Goal: Obtain resource: Obtain resource

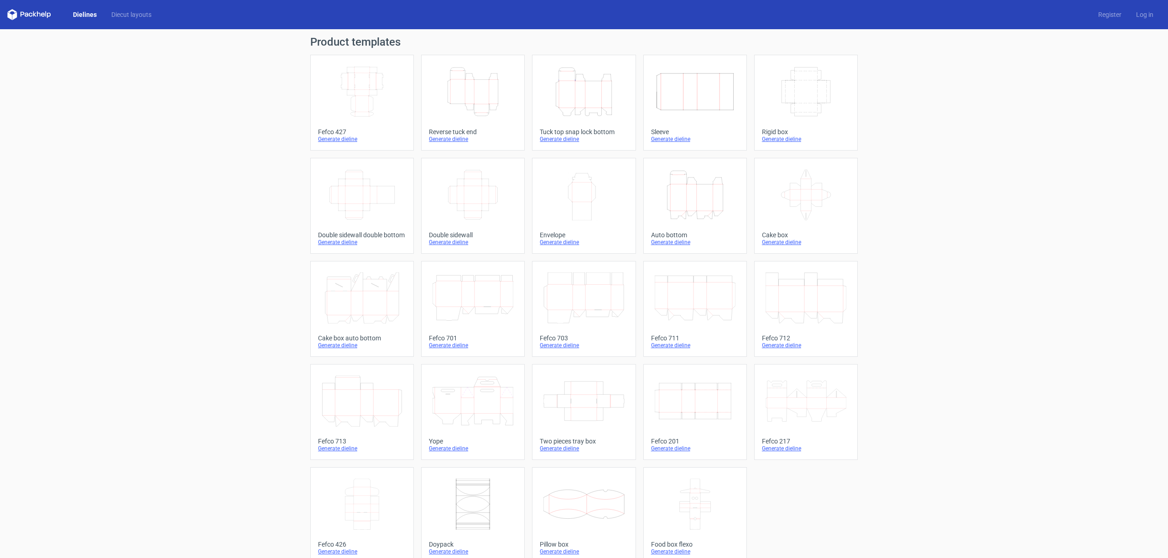
click at [581, 112] on icon "Height Depth Width" at bounding box center [583, 91] width 81 height 51
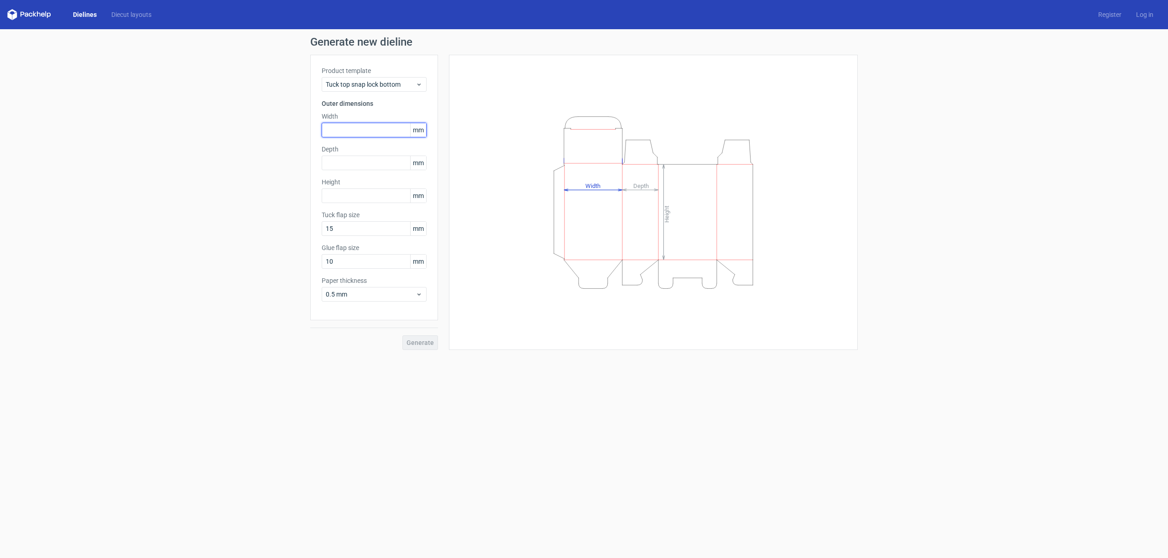
click at [365, 130] on input "text" at bounding box center [374, 130] width 105 height 15
click at [365, 129] on input "12" at bounding box center [374, 130] width 105 height 15
type input "120"
type input "100"
type input "120"
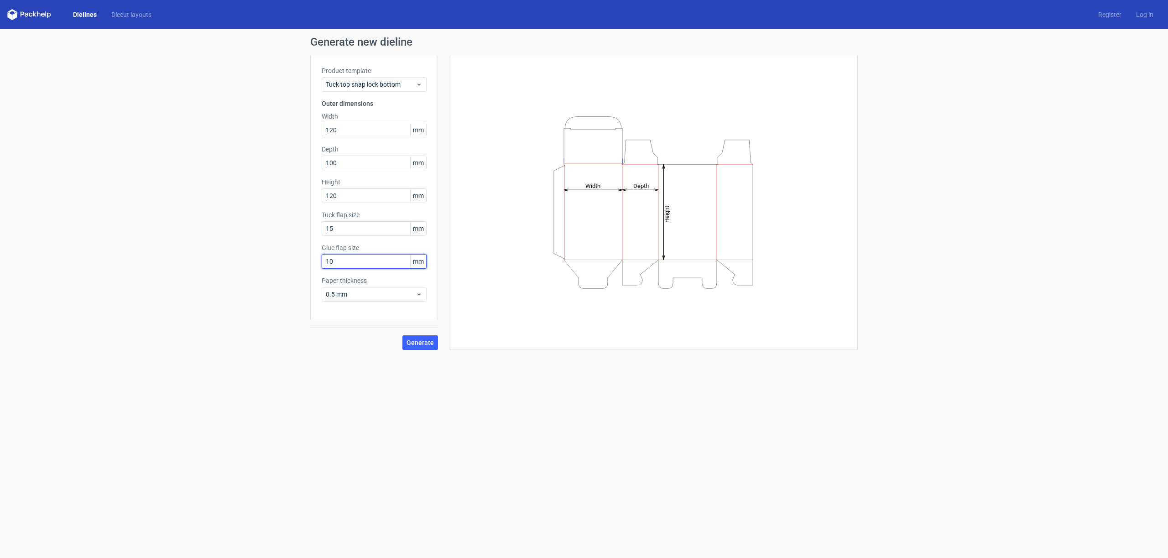
click at [355, 256] on input "10" at bounding box center [374, 261] width 105 height 15
type input "15"
click at [426, 347] on button "Generate" at bounding box center [420, 342] width 36 height 15
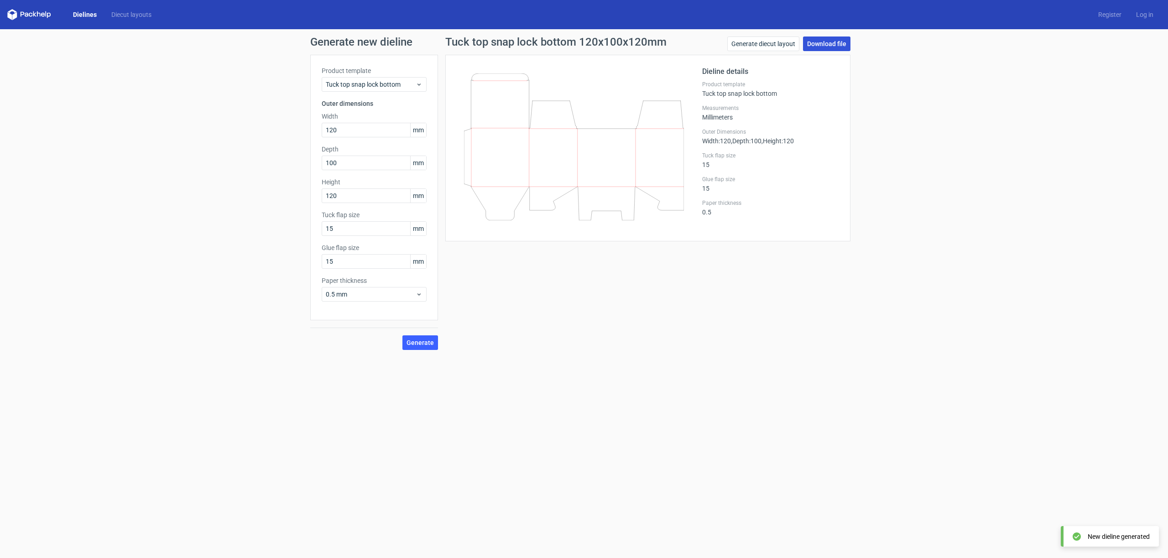
click at [823, 47] on link "Download file" at bounding box center [826, 44] width 47 height 15
click at [823, 45] on link "Download file" at bounding box center [826, 44] width 47 height 15
click at [824, 44] on link "Download file" at bounding box center [826, 44] width 47 height 15
click at [365, 87] on span "Tuck top snap lock bottom" at bounding box center [371, 84] width 90 height 9
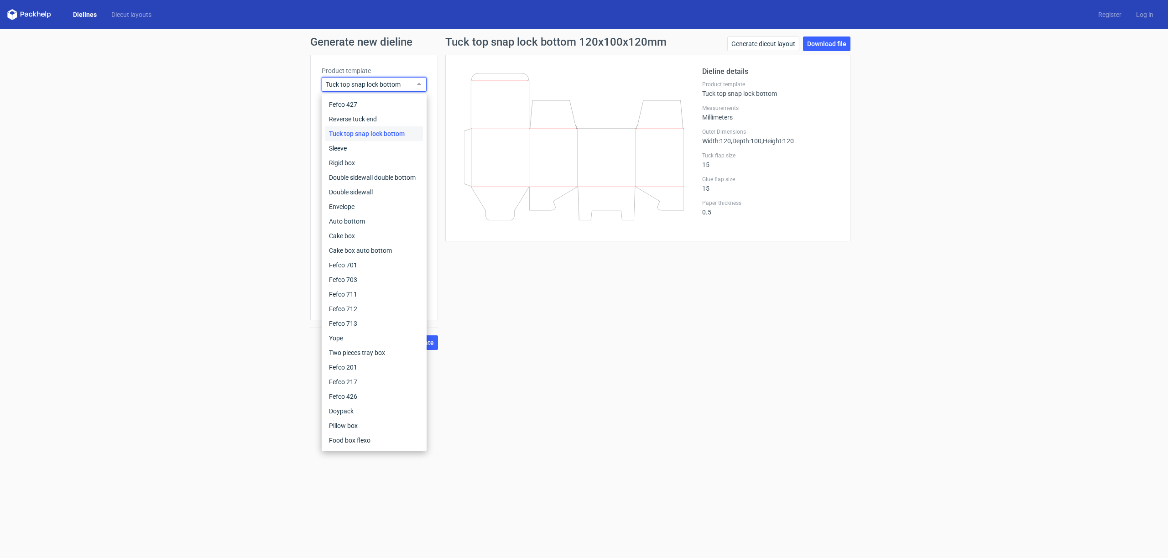
click at [364, 137] on div "Tuck top snap lock bottom" at bounding box center [374, 133] width 98 height 15
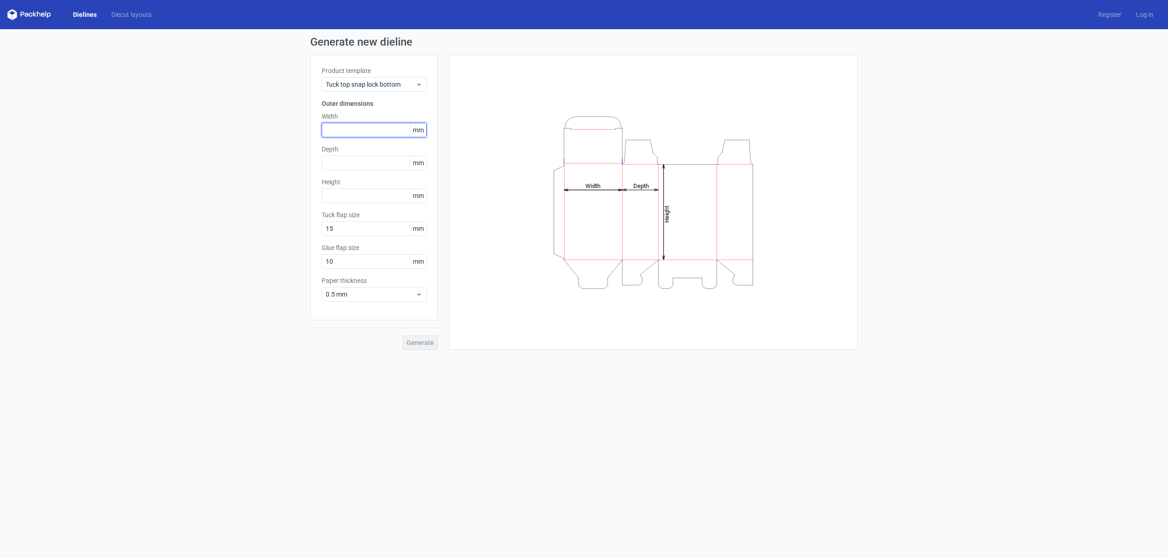
click at [386, 132] on input "text" at bounding box center [374, 130] width 105 height 15
click at [382, 135] on input "text" at bounding box center [374, 130] width 105 height 15
type input "12"
click at [78, 13] on link "Dielines" at bounding box center [85, 14] width 38 height 9
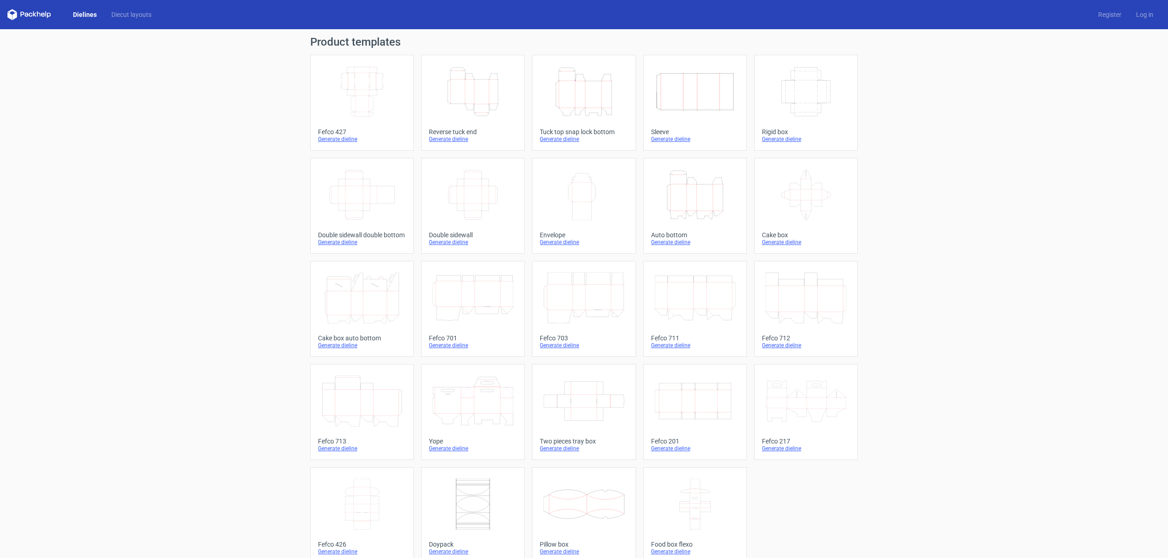
click at [329, 83] on icon "Width Depth Height" at bounding box center [362, 91] width 81 height 51
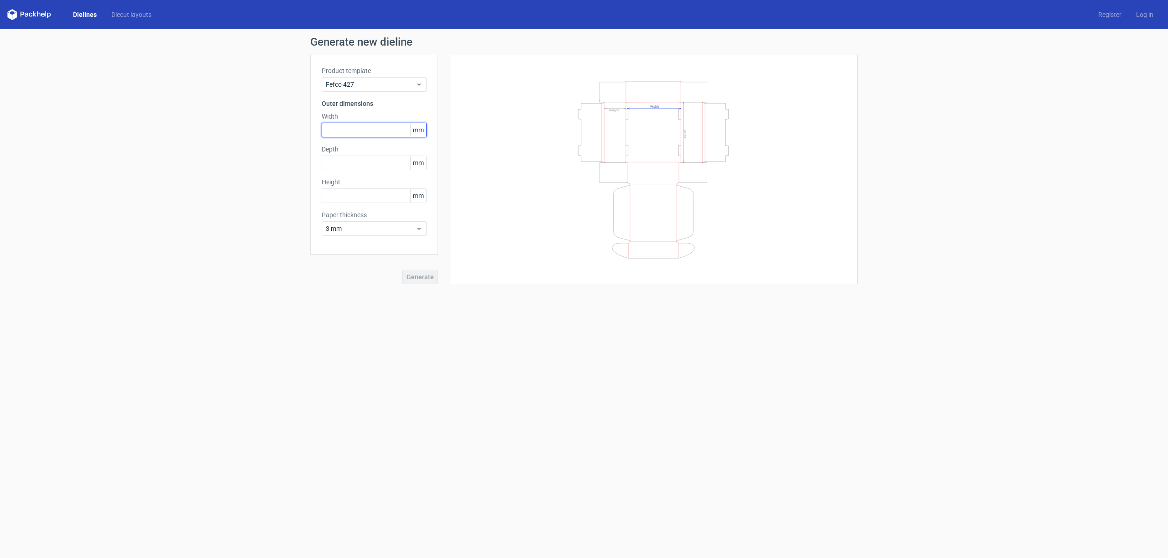
click at [361, 123] on input "text" at bounding box center [374, 130] width 105 height 15
type input "12101"
type input "120"
click at [361, 131] on input "12101" at bounding box center [374, 130] width 105 height 15
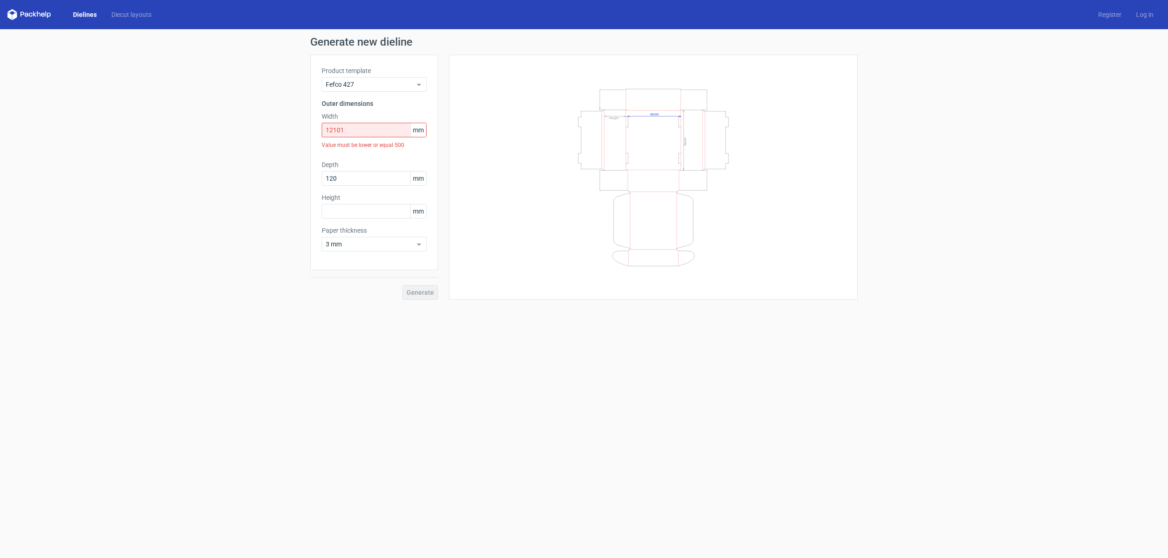
click at [77, 15] on link "Dielines" at bounding box center [85, 14] width 38 height 9
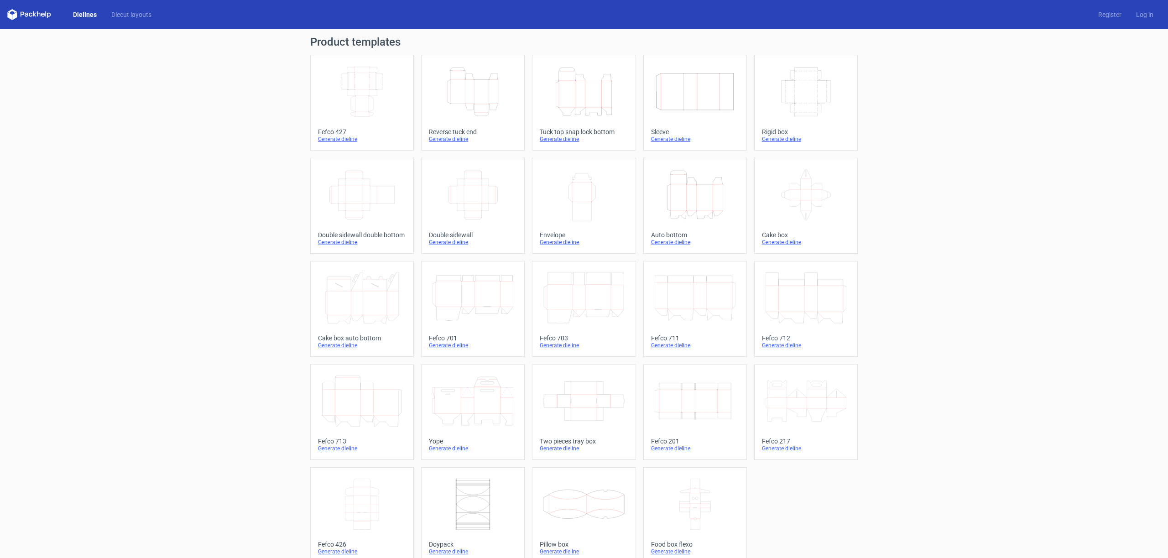
click at [458, 86] on icon "Height Depth Width" at bounding box center [473, 91] width 81 height 51
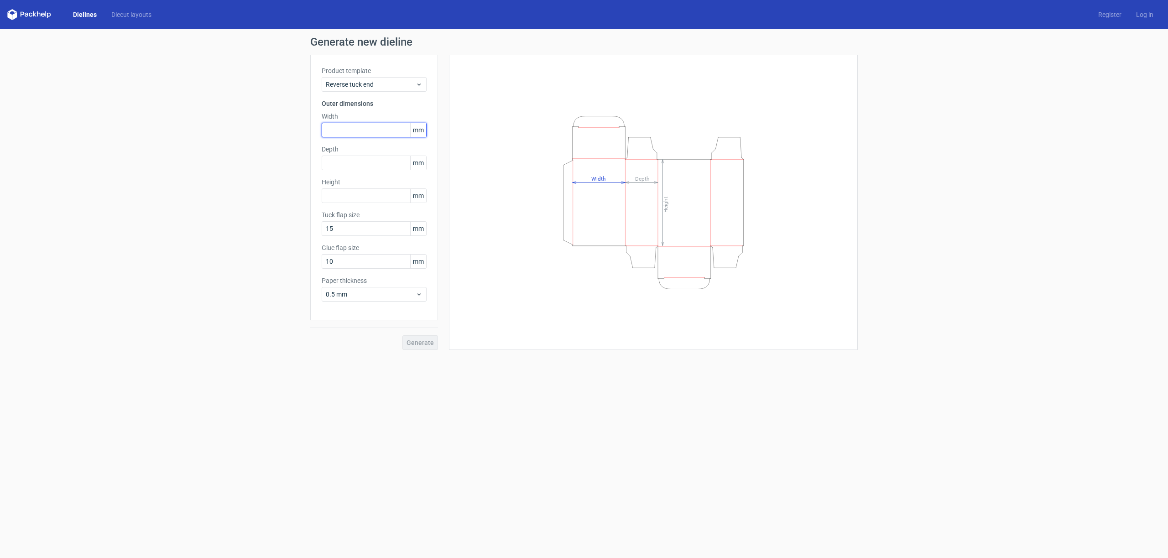
click at [370, 125] on input "text" at bounding box center [374, 130] width 105 height 15
type input "120"
drag, startPoint x: 368, startPoint y: 551, endPoint x: 367, endPoint y: 543, distance: 8.7
click at [367, 551] on form "Generate new dieline Product template Reverse tuck end Outer dimensions Width 1…" at bounding box center [584, 293] width 1168 height 529
click at [90, 11] on link "Dielines" at bounding box center [85, 14] width 38 height 9
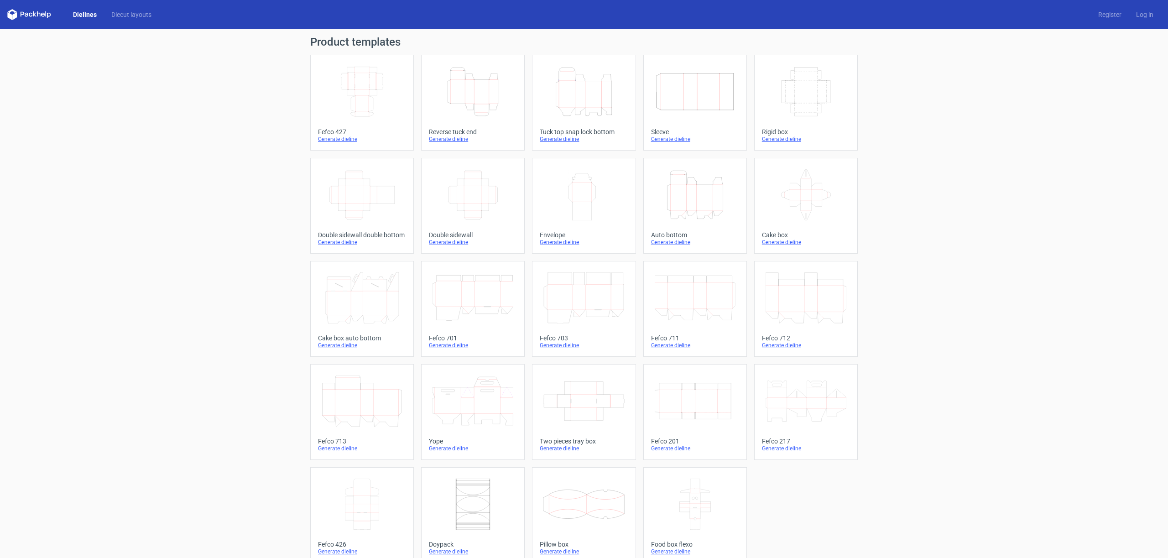
click at [489, 106] on icon "Height Depth Width" at bounding box center [473, 91] width 81 height 51
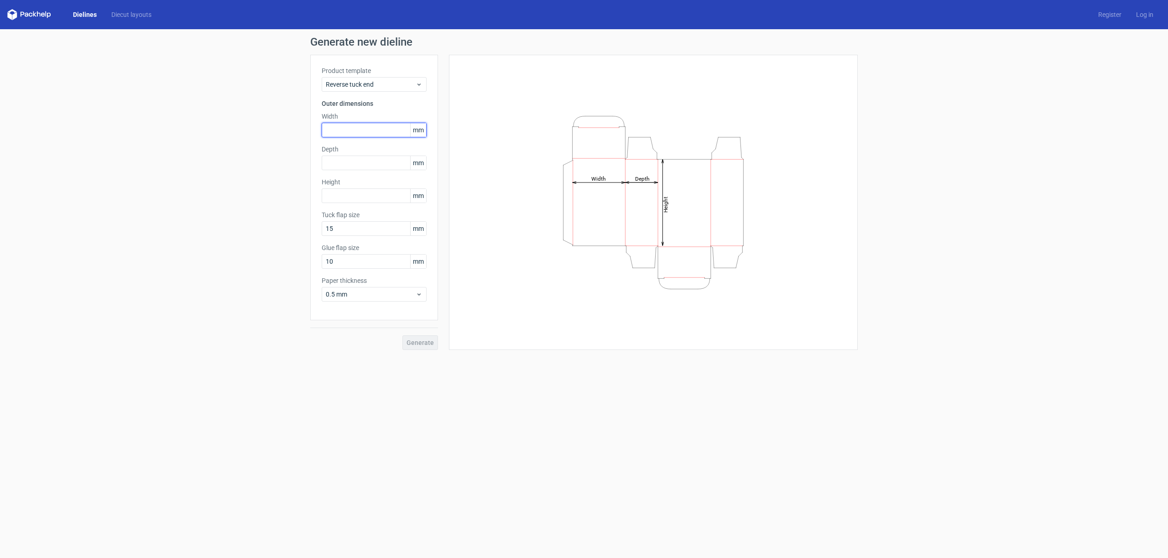
click at [360, 135] on input "text" at bounding box center [374, 130] width 105 height 15
type input "120"
type input "100"
type input "120"
click at [412, 340] on span "Generate" at bounding box center [420, 342] width 27 height 6
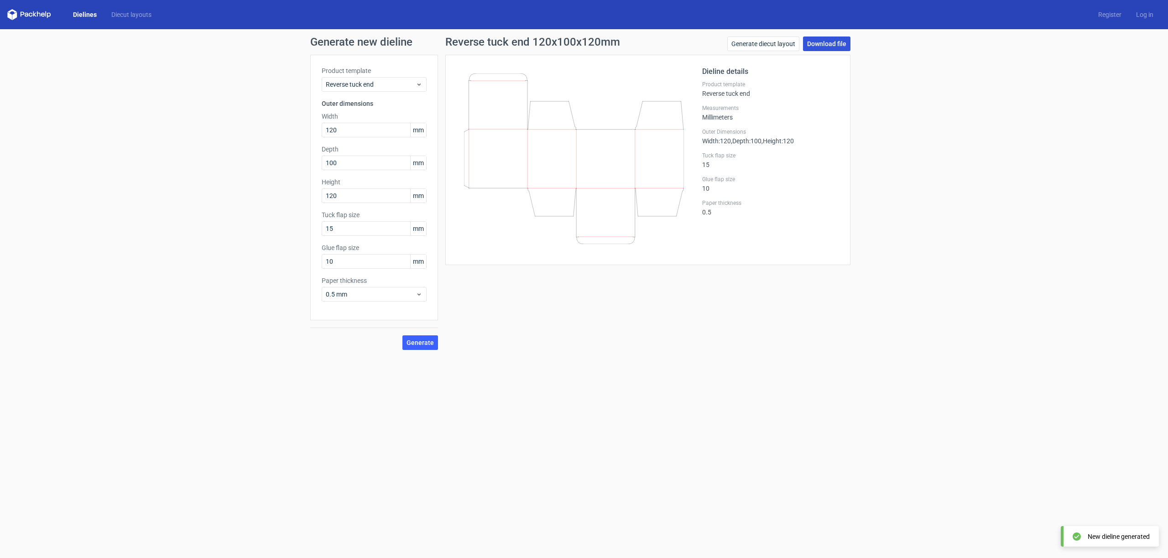
click at [825, 46] on link "Download file" at bounding box center [826, 44] width 47 height 15
click at [122, 13] on link "Diecut layouts" at bounding box center [131, 14] width 55 height 9
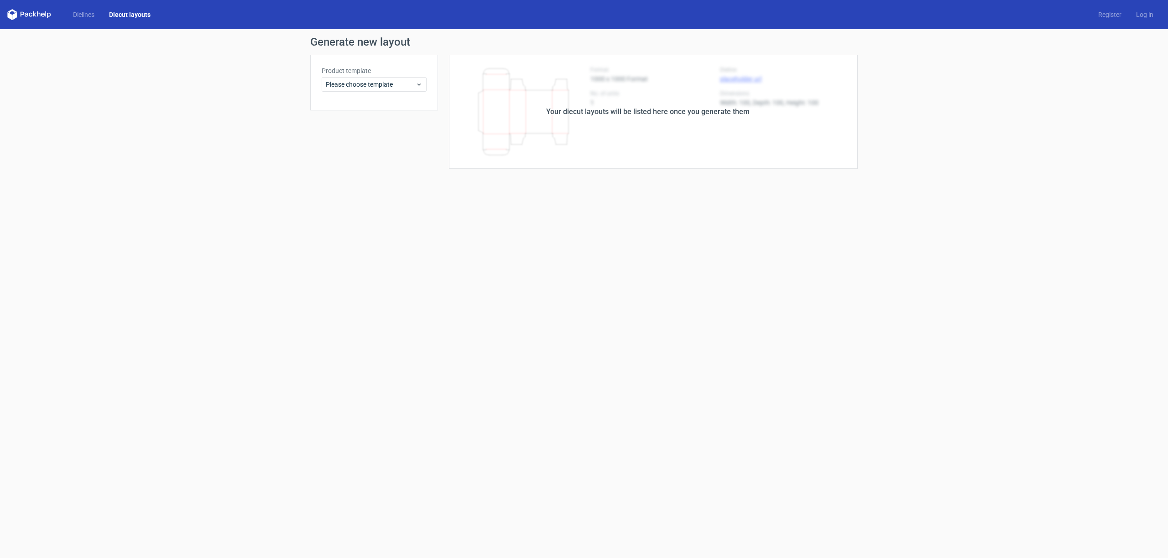
click at [107, 15] on link "Diecut layouts" at bounding box center [130, 14] width 56 height 9
click at [84, 12] on link "Dielines" at bounding box center [84, 14] width 36 height 9
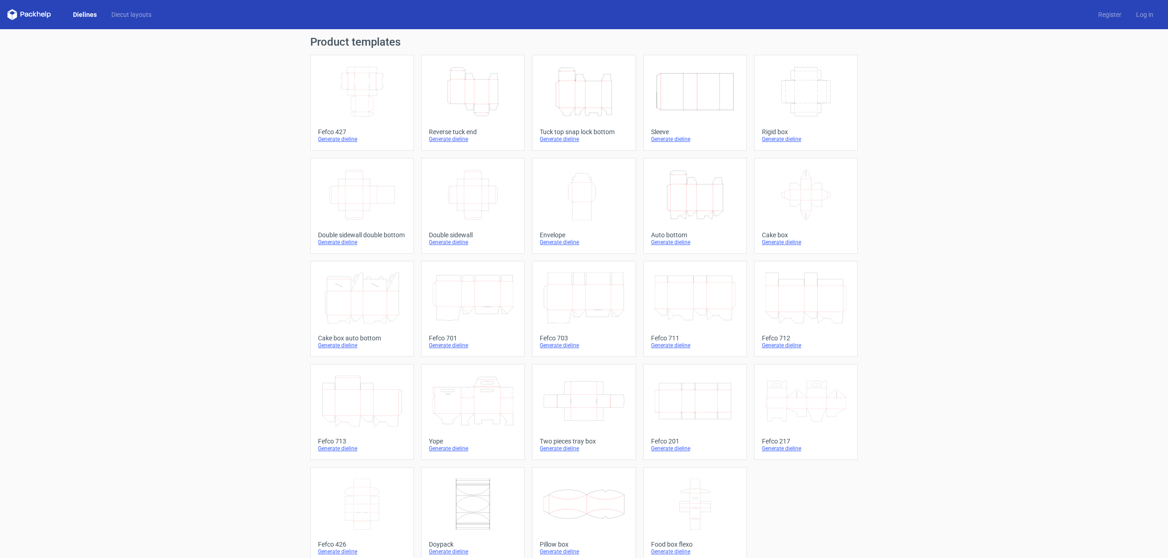
scroll to position [3, 0]
